Goal: Find specific fact: Find specific fact

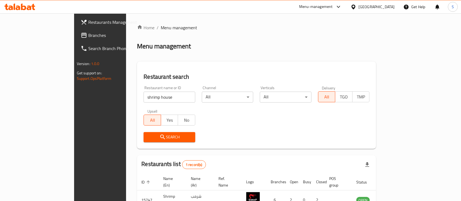
scroll to position [32, 0]
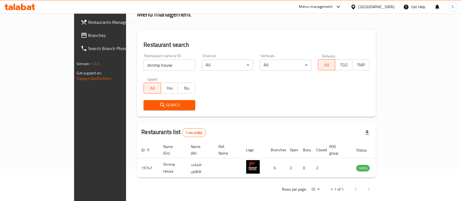
click at [144, 65] on input "shrimp house" at bounding box center [170, 65] width 52 height 11
click at [150, 65] on input "shrimp house" at bounding box center [170, 65] width 52 height 11
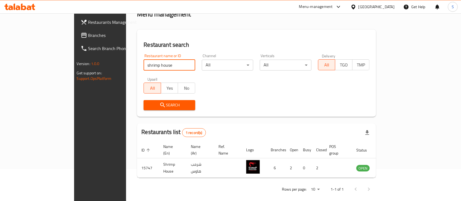
click at [150, 65] on input "shrimp house" at bounding box center [170, 65] width 52 height 11
type input "\"
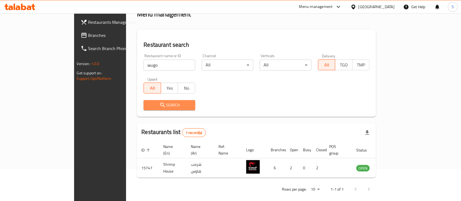
click at [148, 104] on span "Search" at bounding box center [169, 105] width 43 height 7
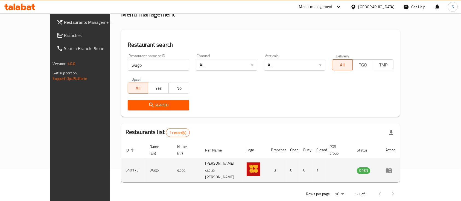
click at [121, 163] on td "640175" at bounding box center [133, 170] width 24 height 24
copy td "640175"
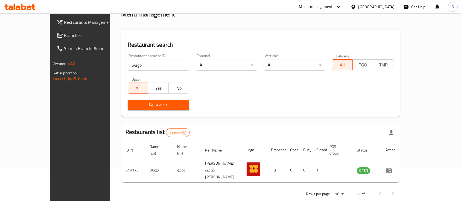
click at [128, 64] on input "wugo" at bounding box center [159, 65] width 62 height 11
type input "chickz"
click button "Search" at bounding box center [159, 105] width 62 height 10
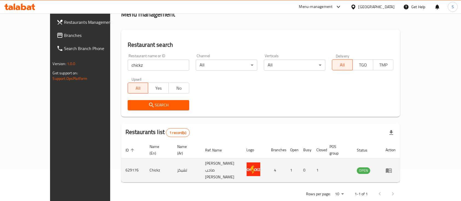
click at [121, 158] on td "629176" at bounding box center [133, 170] width 24 height 24
copy td "629176"
